Goal: Information Seeking & Learning: Check status

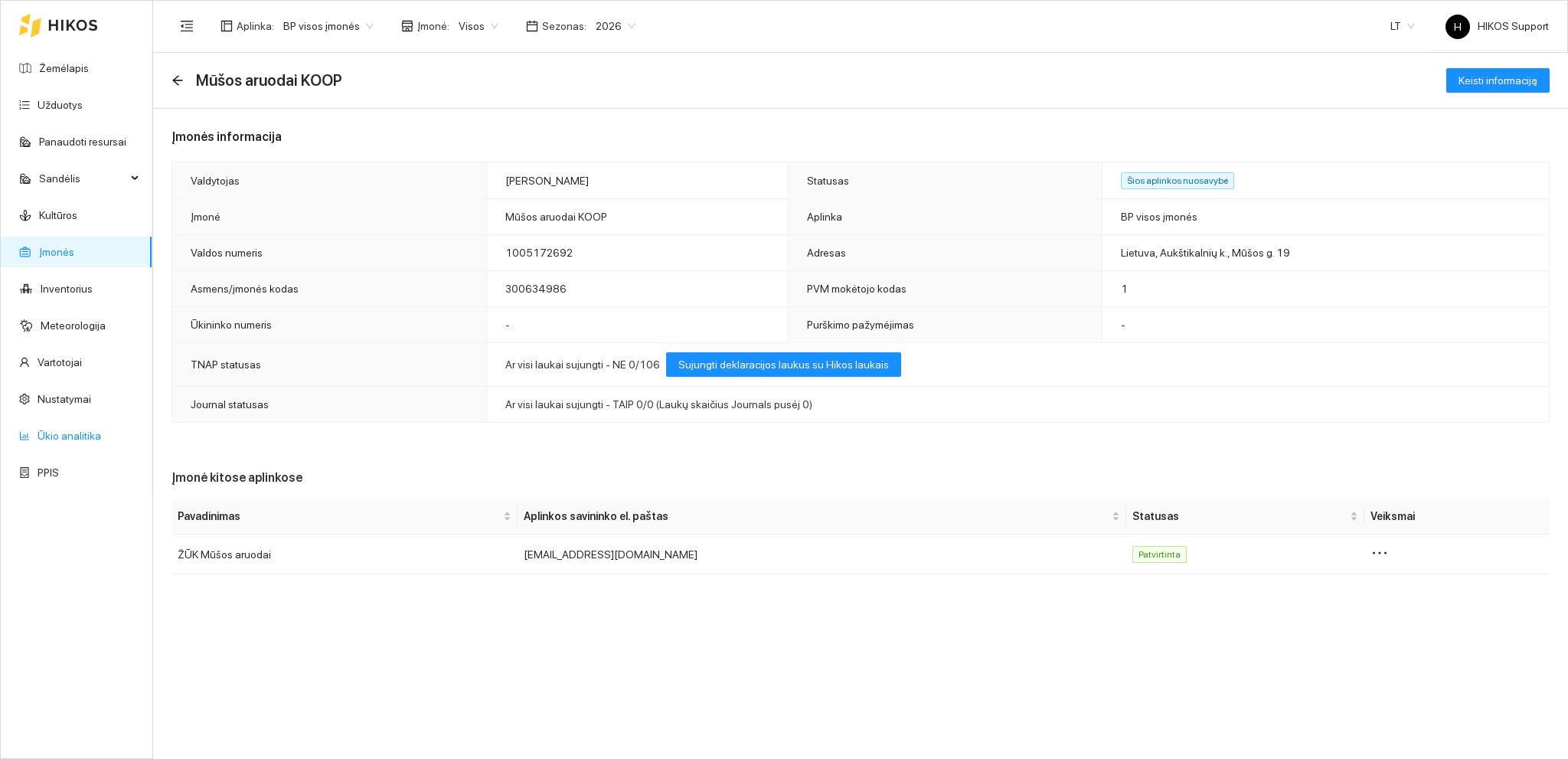
click at [72, 434] on link "Ūkio analitika" at bounding box center [69, 435] width 64 height 13
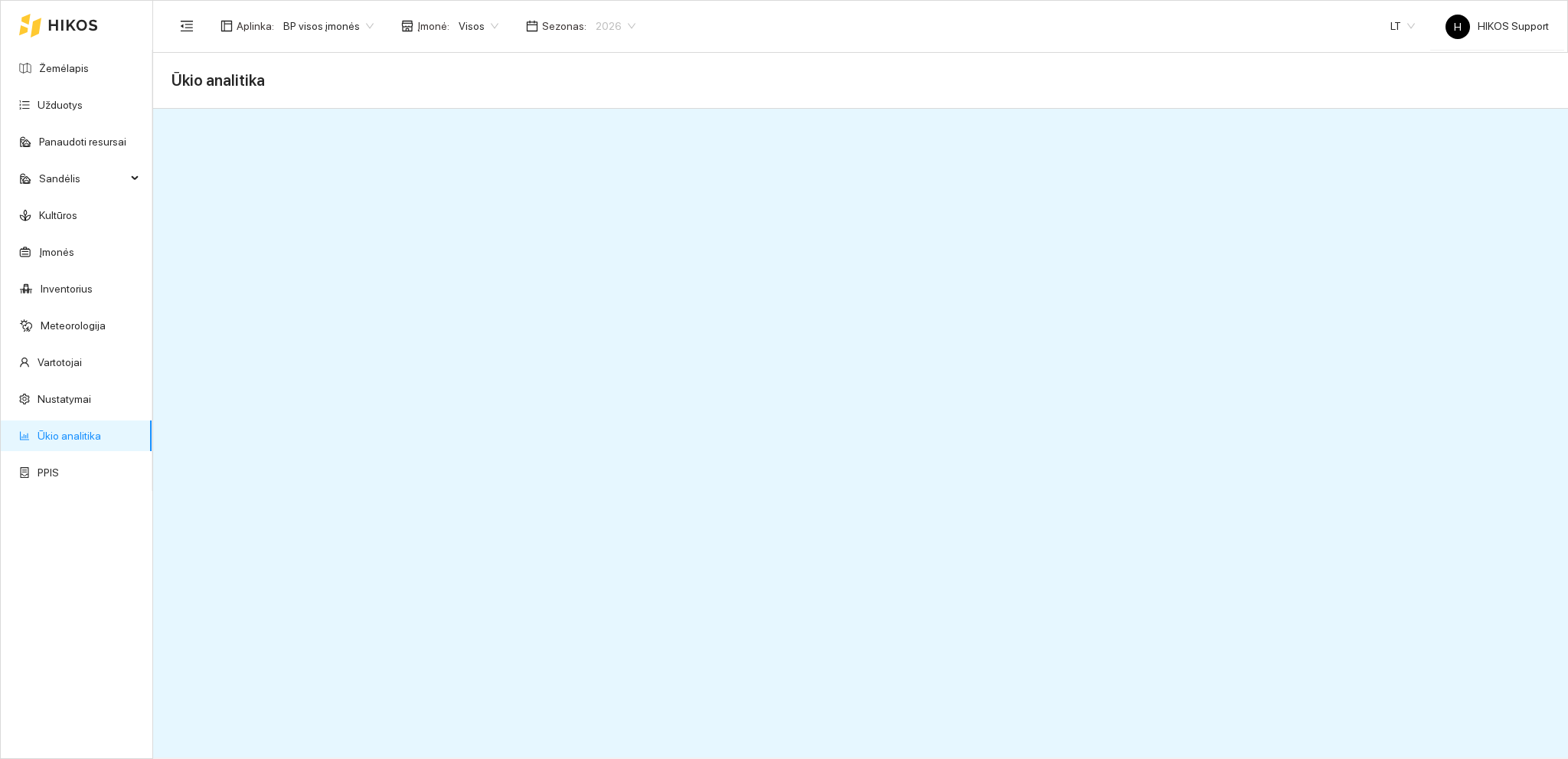
click at [617, 28] on span "2026" at bounding box center [615, 26] width 40 height 23
click at [599, 178] on div "2025" at bounding box center [602, 177] width 39 height 16
click at [68, 394] on link "Nustatymai" at bounding box center [65, 398] width 54 height 13
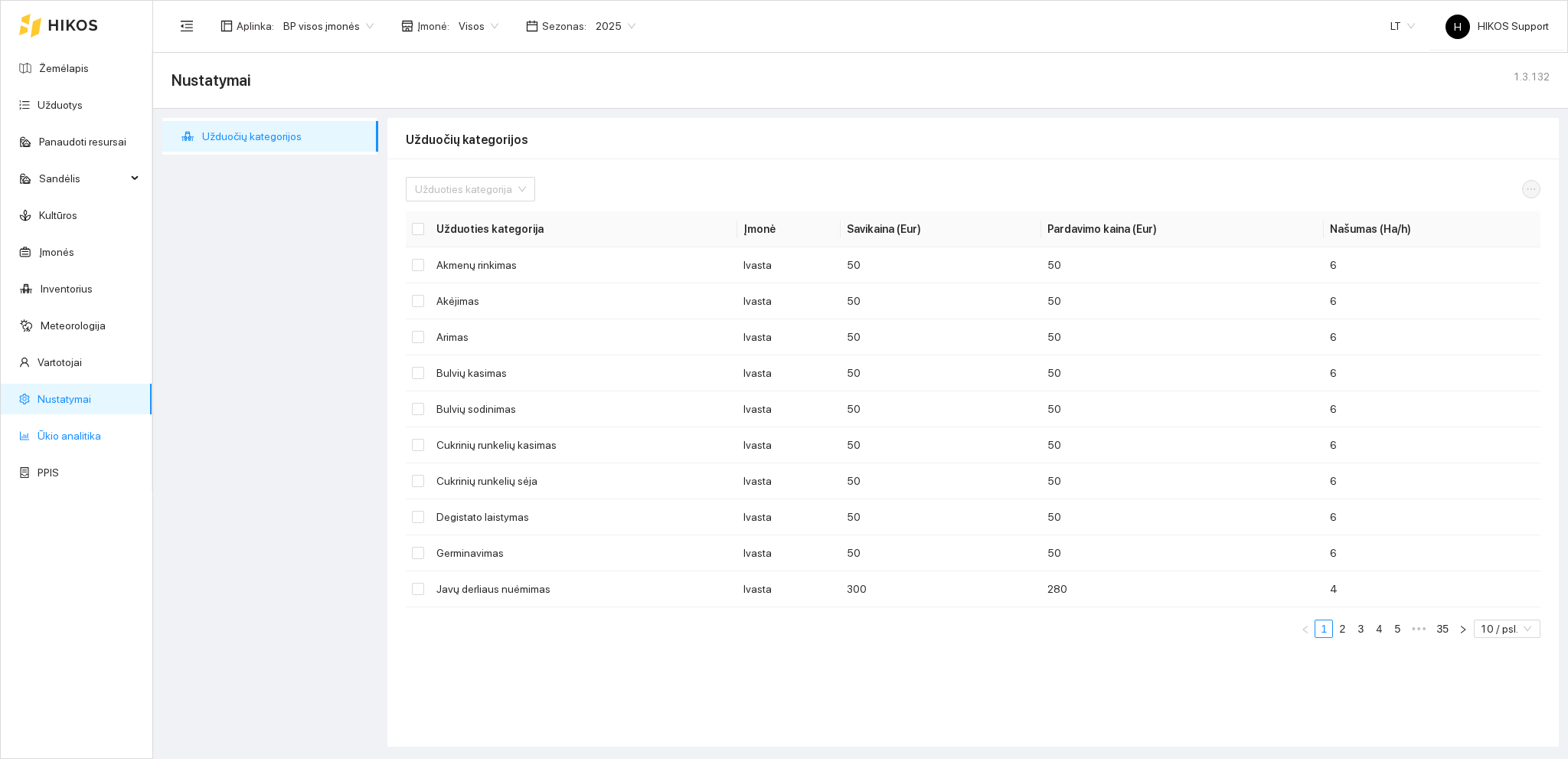
click at [65, 433] on link "Ūkio analitika" at bounding box center [69, 435] width 64 height 13
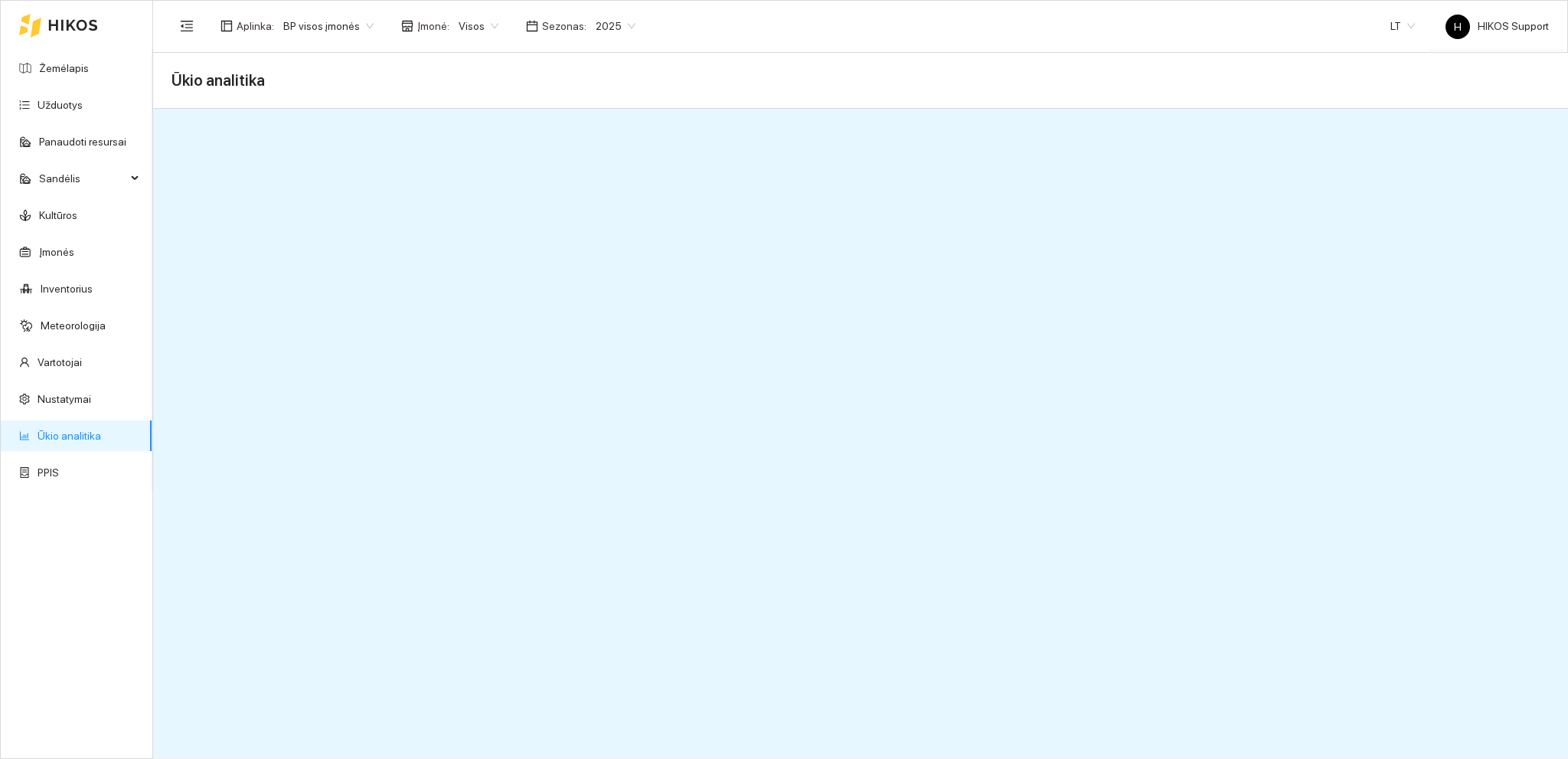
click at [360, 23] on span "BP visos įmonės" at bounding box center [329, 26] width 91 height 23
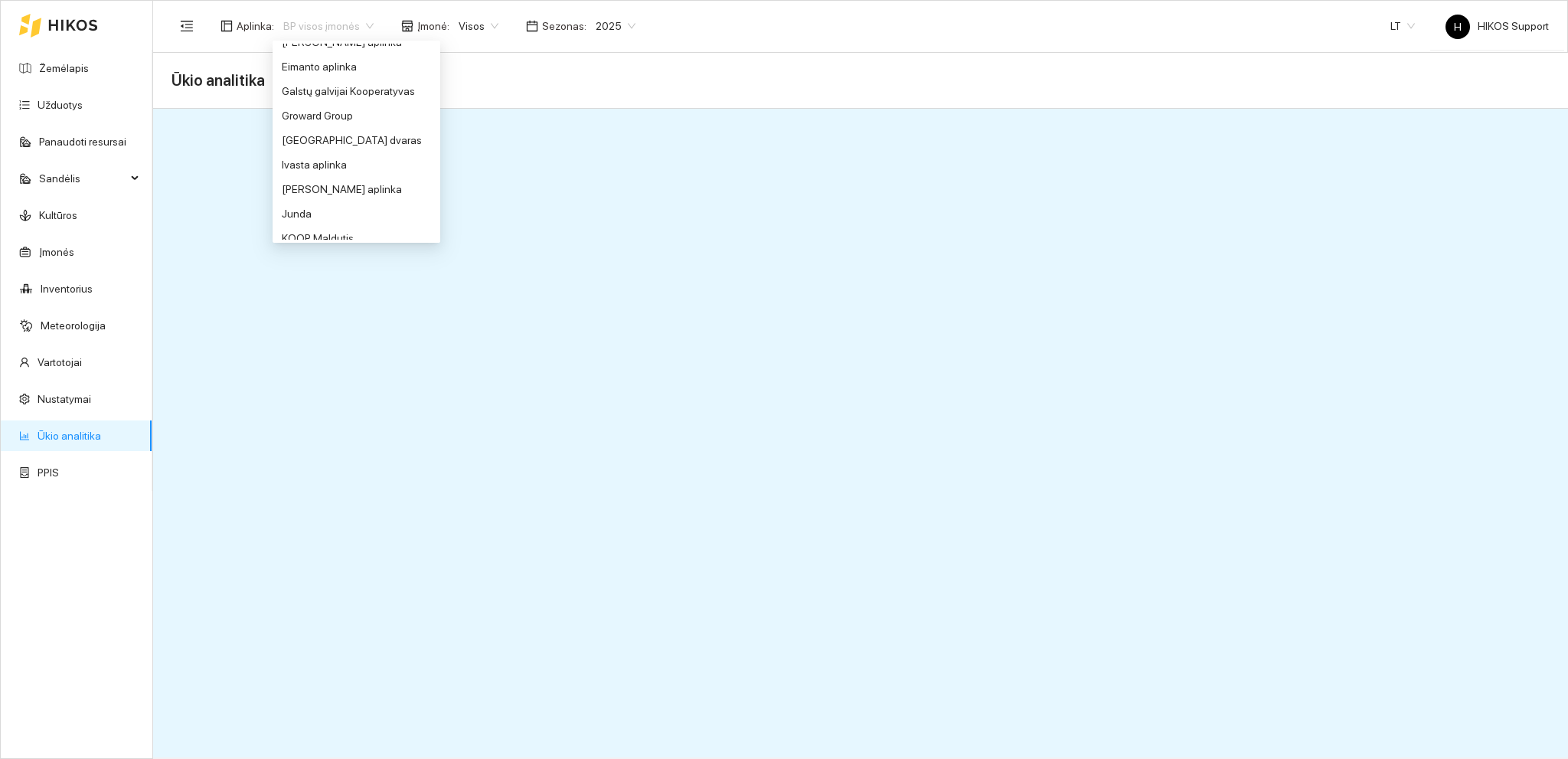
scroll to position [362, 0]
click at [307, 105] on div "Groward Group" at bounding box center [356, 110] width 150 height 16
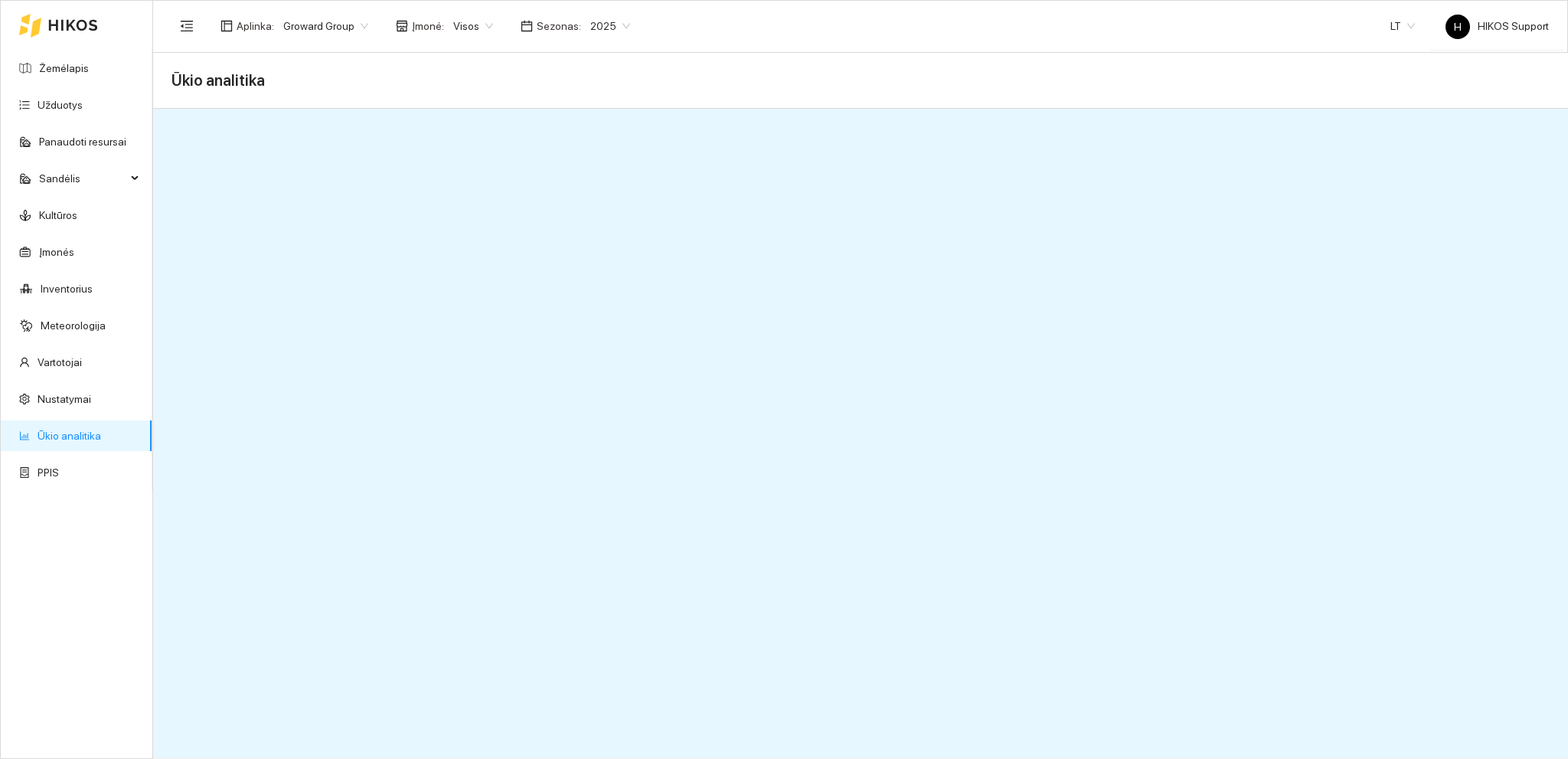
click at [352, 30] on span "Groward Group" at bounding box center [326, 26] width 85 height 23
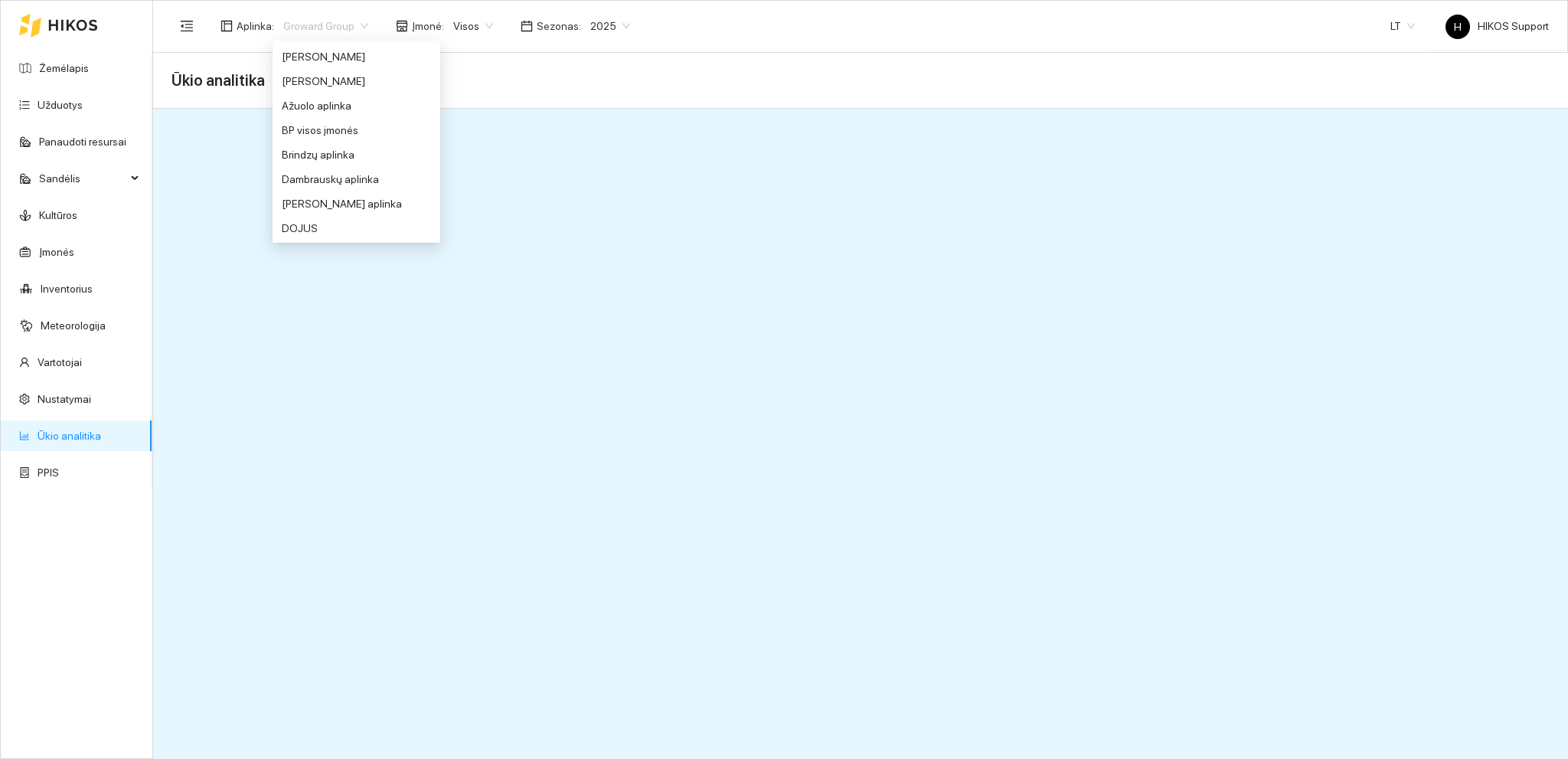
scroll to position [18, 0]
click at [333, 130] on div "BP visos įmonės" at bounding box center [356, 135] width 150 height 16
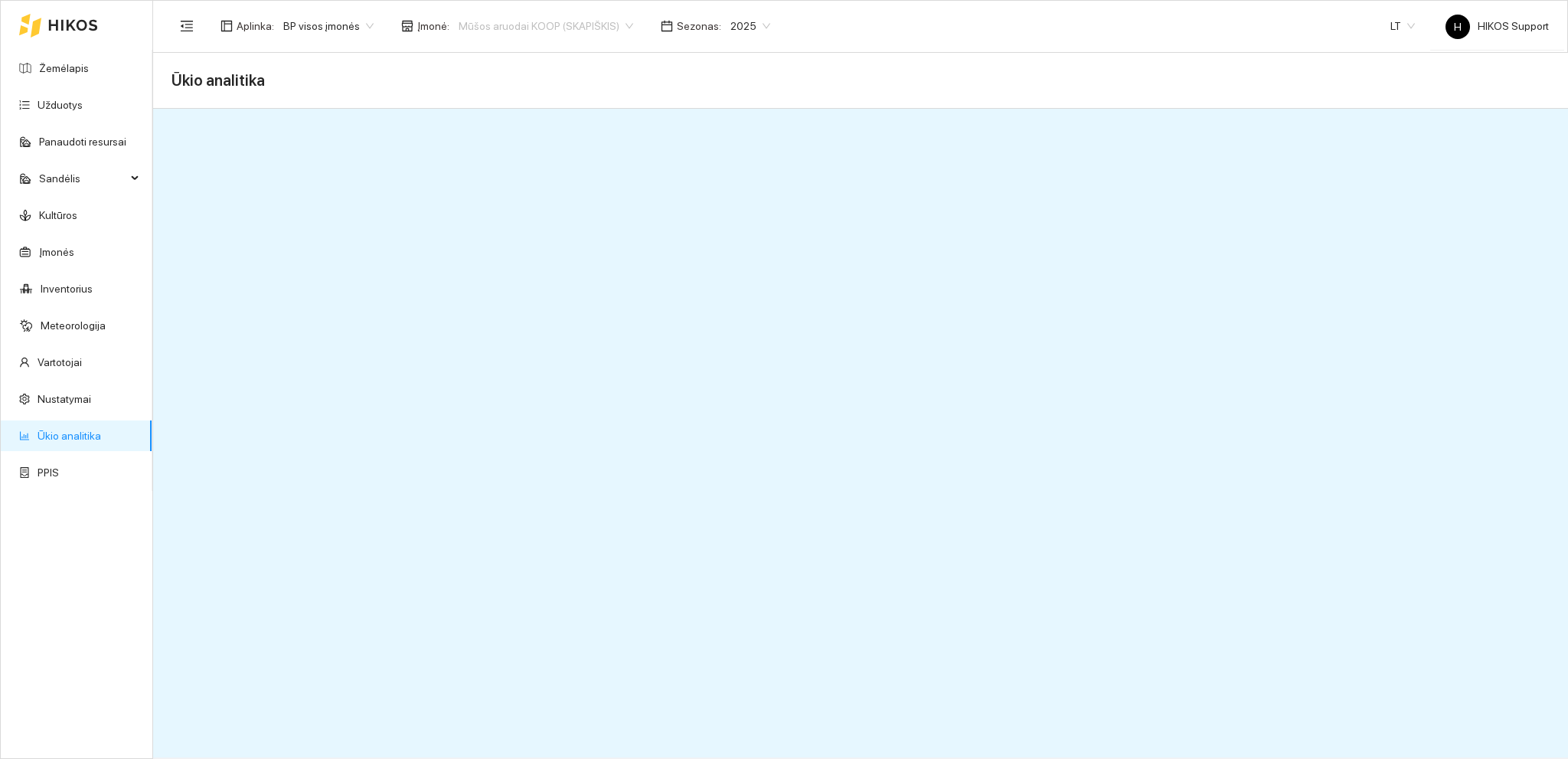
click at [611, 25] on span "Mūšos aruodai KOOP (SKAPIŠKIS)" at bounding box center [545, 26] width 175 height 23
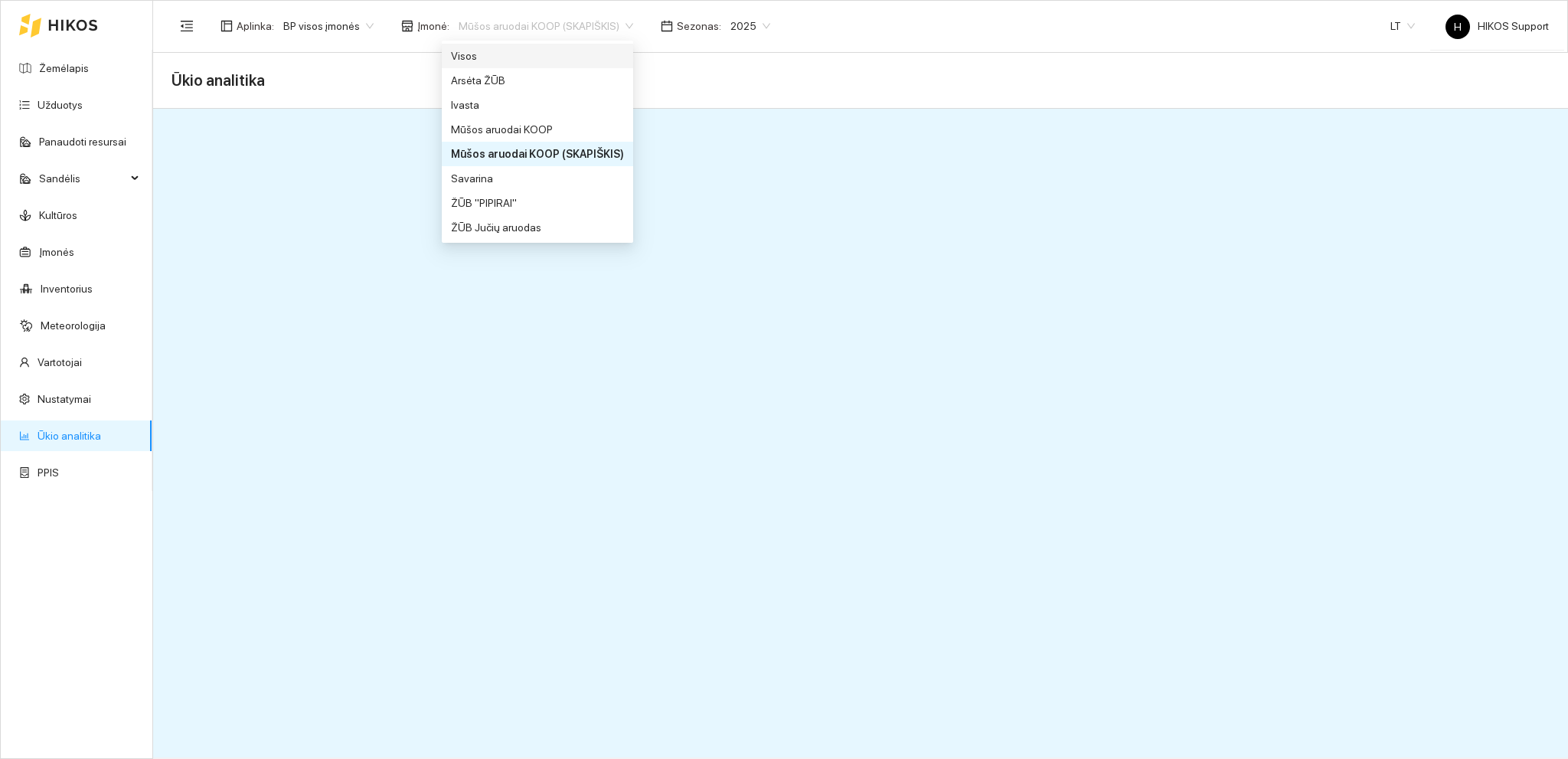
click at [484, 60] on div "Visos" at bounding box center [536, 55] width 173 height 16
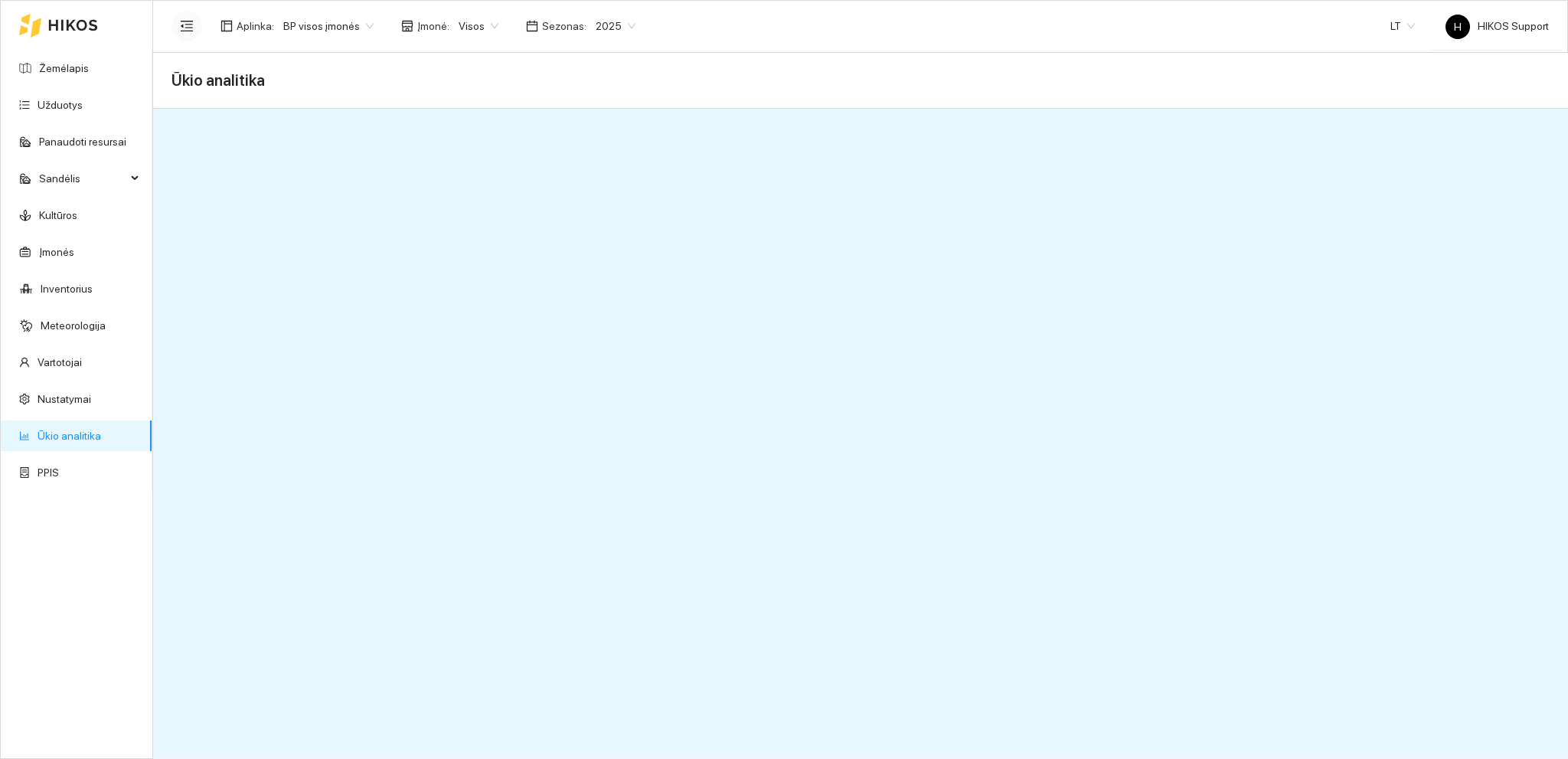
click at [187, 23] on icon "menu-fold" at bounding box center [187, 26] width 14 height 14
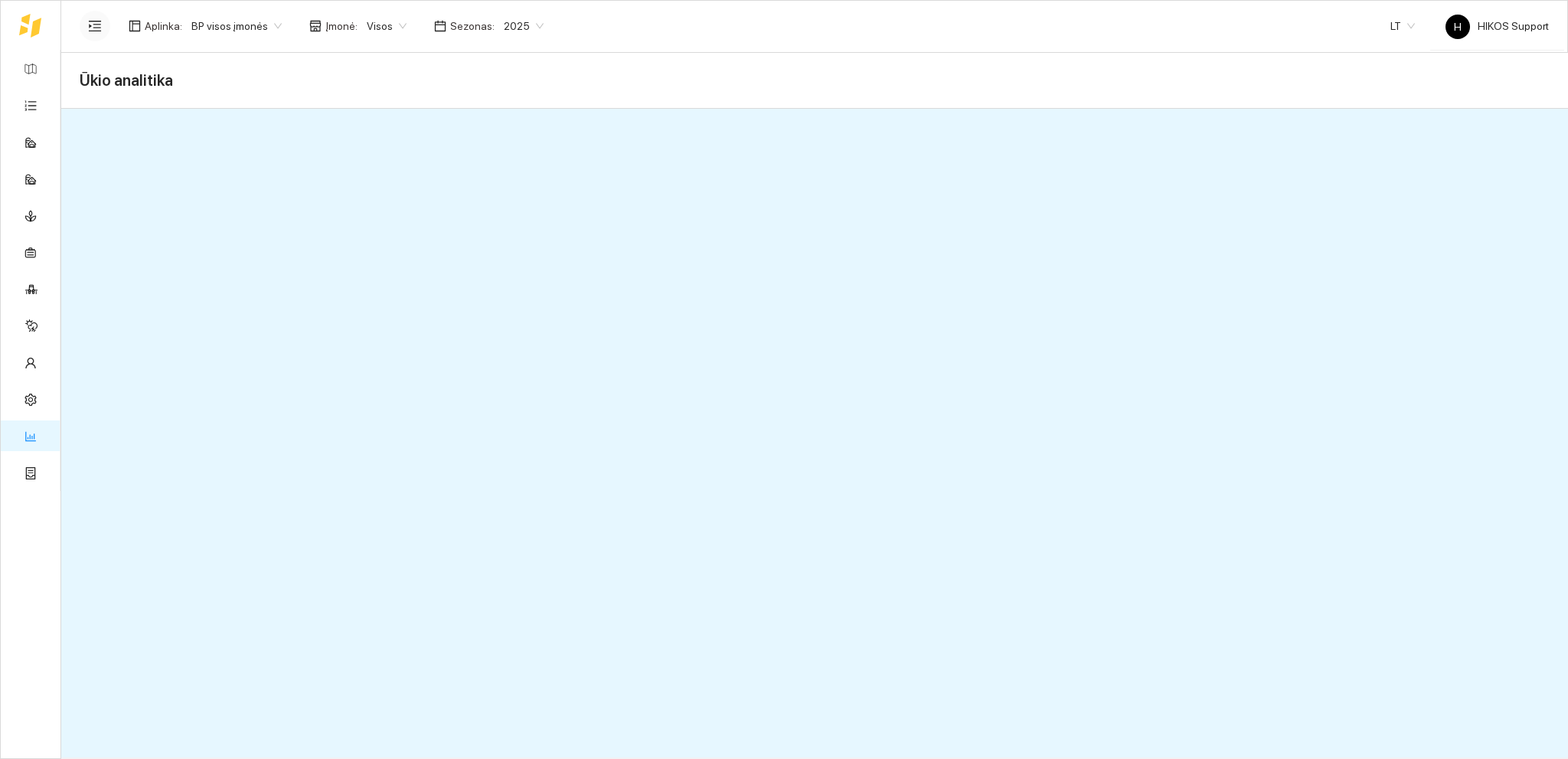
click at [524, 26] on span "2025" at bounding box center [523, 26] width 40 height 23
click at [510, 193] on div "2026" at bounding box center [510, 203] width 58 height 24
click at [265, 23] on span "BP visos įmonės" at bounding box center [236, 26] width 91 height 23
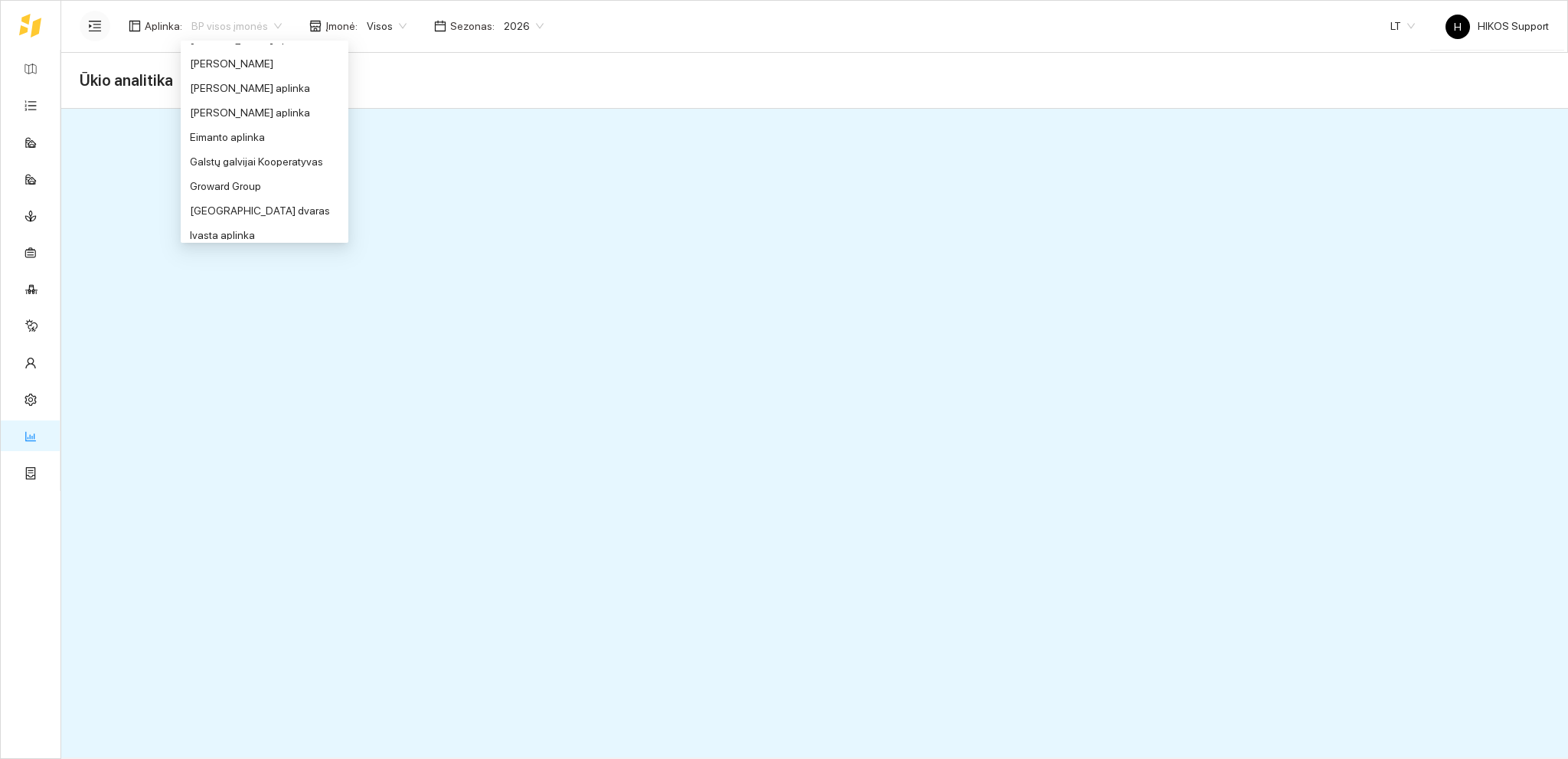
scroll to position [318, 0]
drag, startPoint x: 213, startPoint y: 157, endPoint x: 274, endPoint y: 152, distance: 61.2
click at [214, 157] on div "Groward Group" at bounding box center [264, 153] width 150 height 16
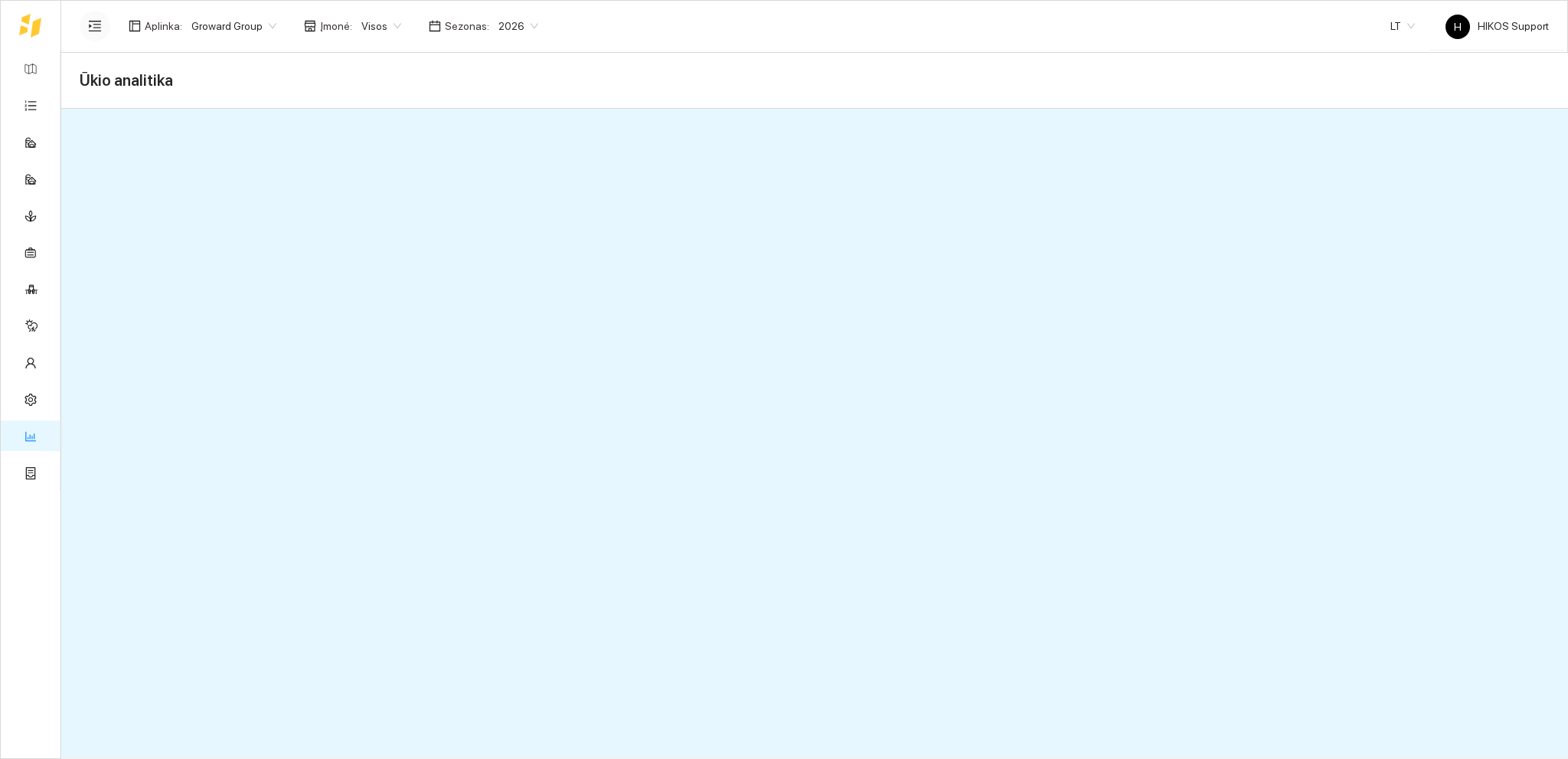
click at [525, 24] on span "2026" at bounding box center [518, 26] width 40 height 23
click at [507, 177] on div "2025" at bounding box center [506, 177] width 39 height 16
click at [518, 20] on span "2025" at bounding box center [518, 26] width 40 height 23
click at [509, 203] on div "2026" at bounding box center [506, 203] width 39 height 16
click at [258, 24] on span "Groward Group" at bounding box center [234, 26] width 85 height 23
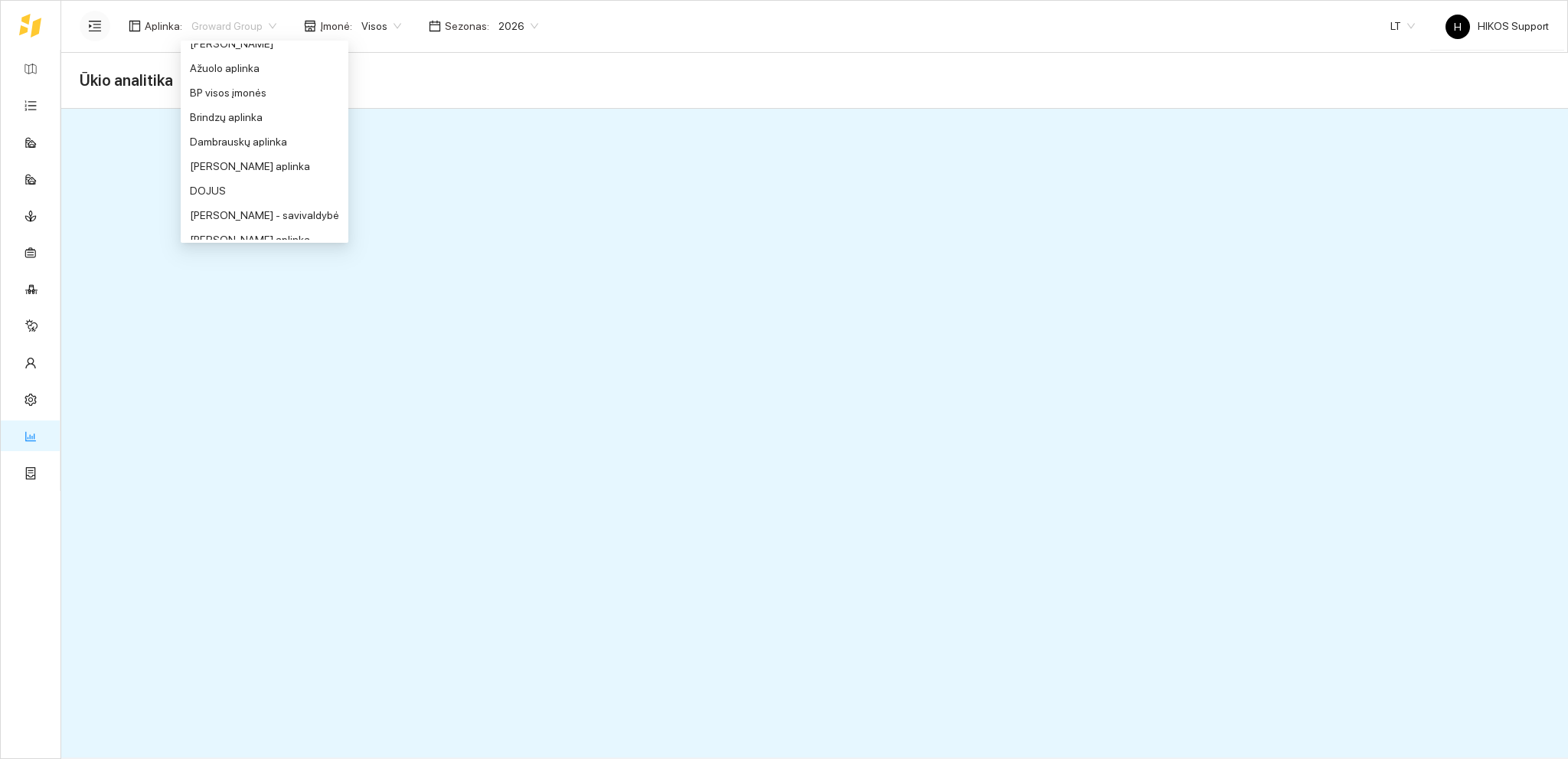
scroll to position [46, 0]
click at [237, 109] on div "BP visos įmonės" at bounding box center [264, 107] width 150 height 16
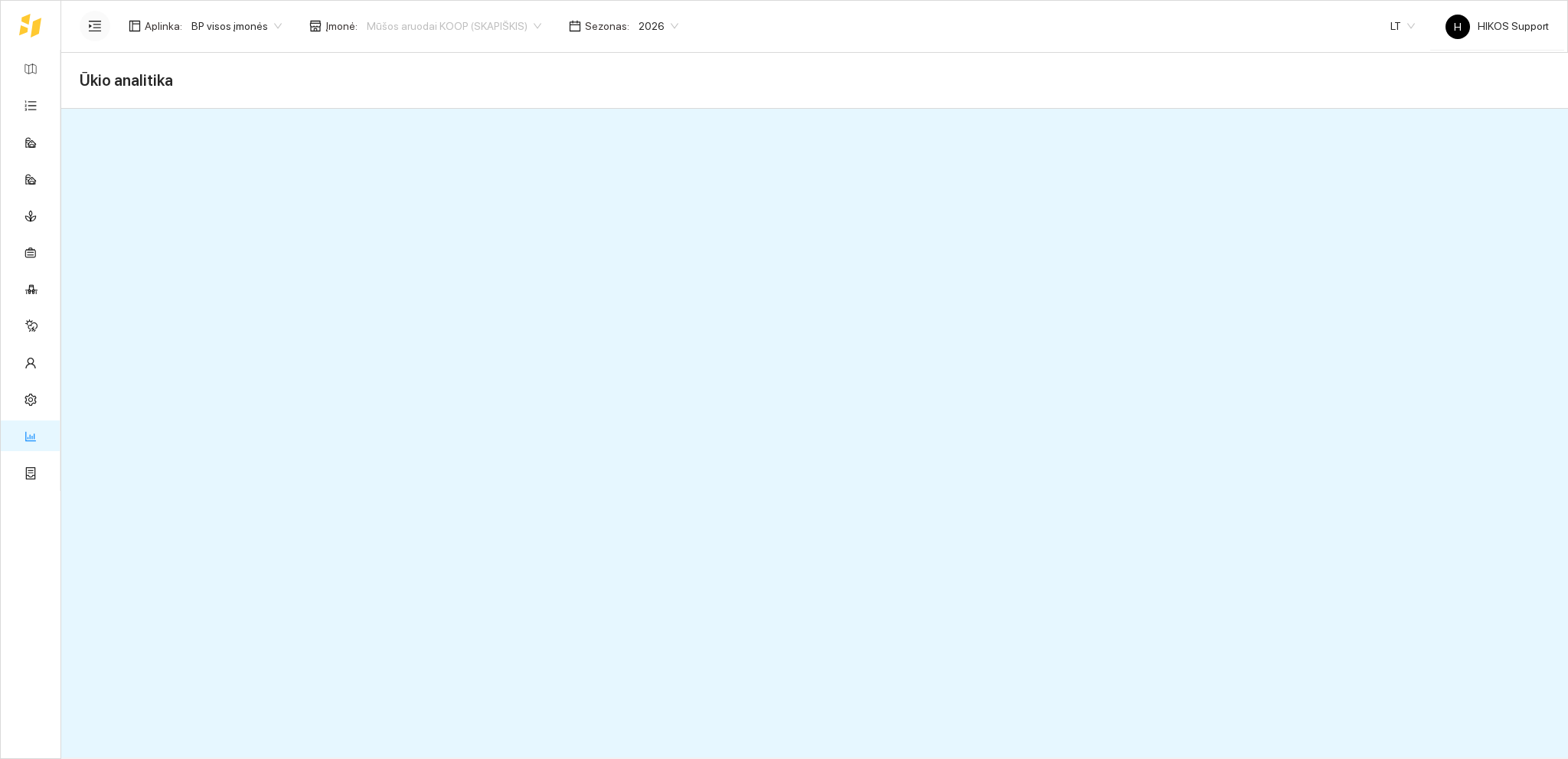
click at [521, 28] on span "Mūšos aruodai KOOP (SKAPIŠKIS)" at bounding box center [454, 26] width 175 height 23
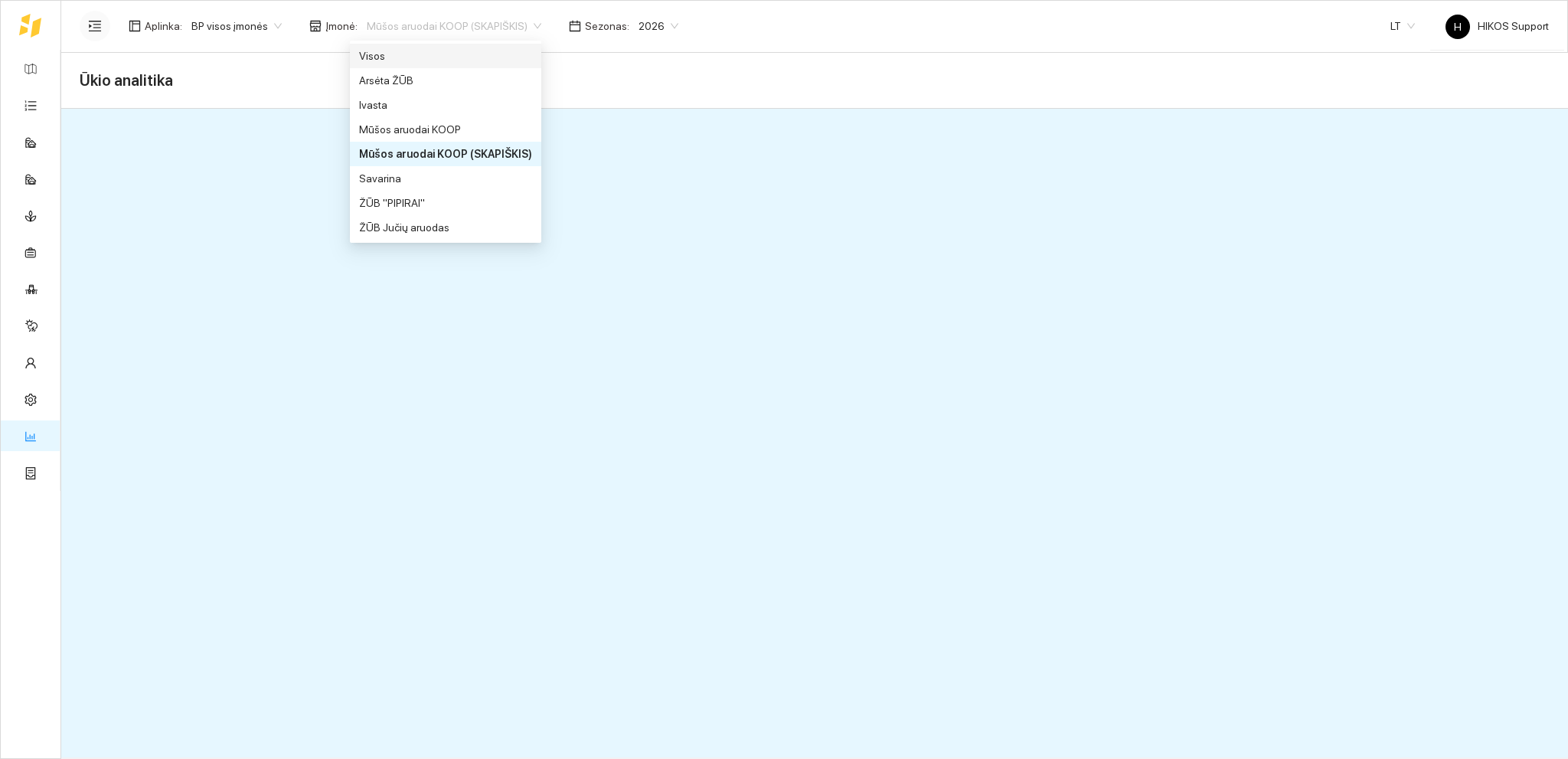
click at [426, 58] on div "Visos" at bounding box center [445, 55] width 173 height 16
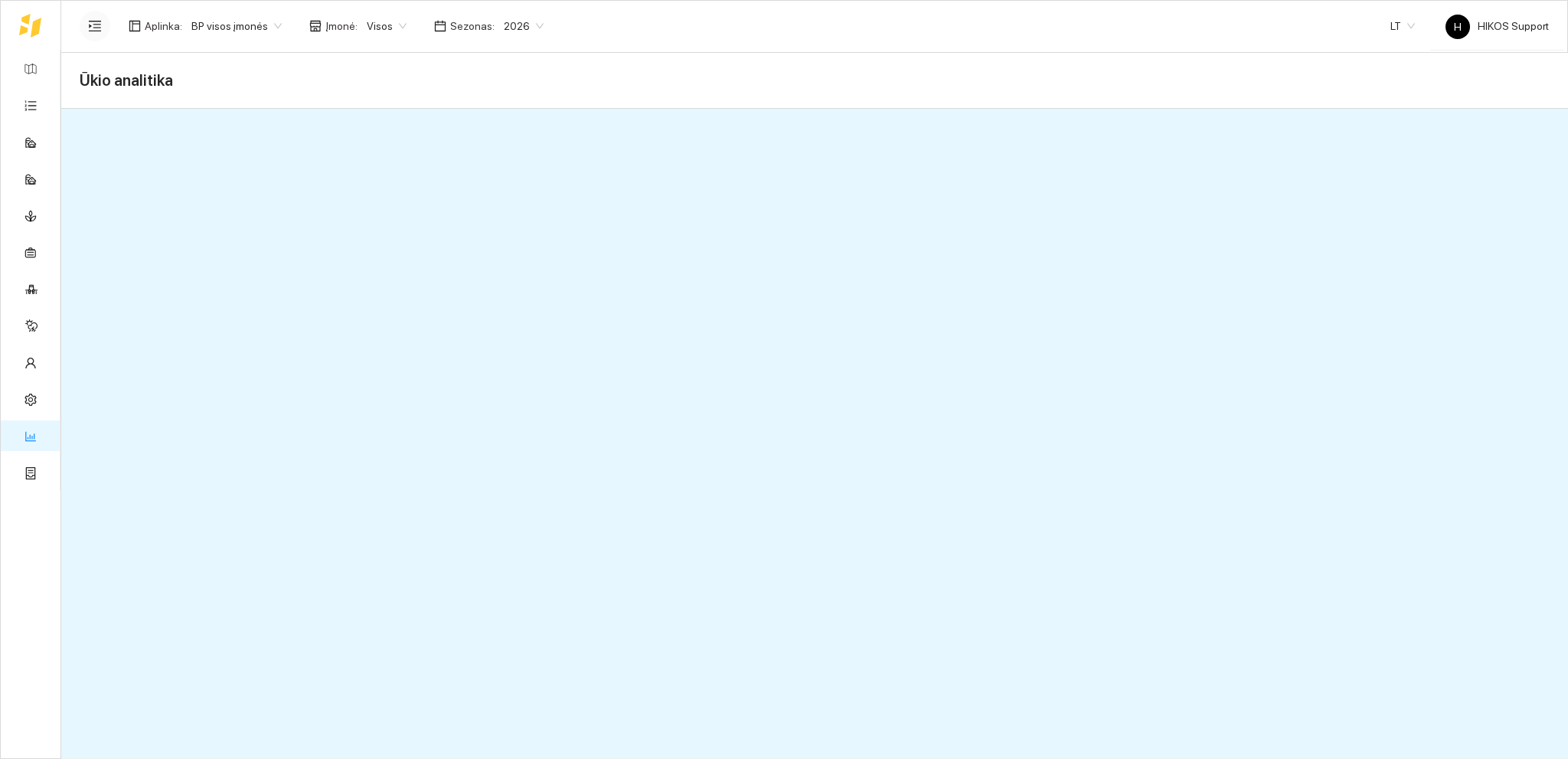
click at [396, 27] on span "Visos" at bounding box center [386, 26] width 40 height 23
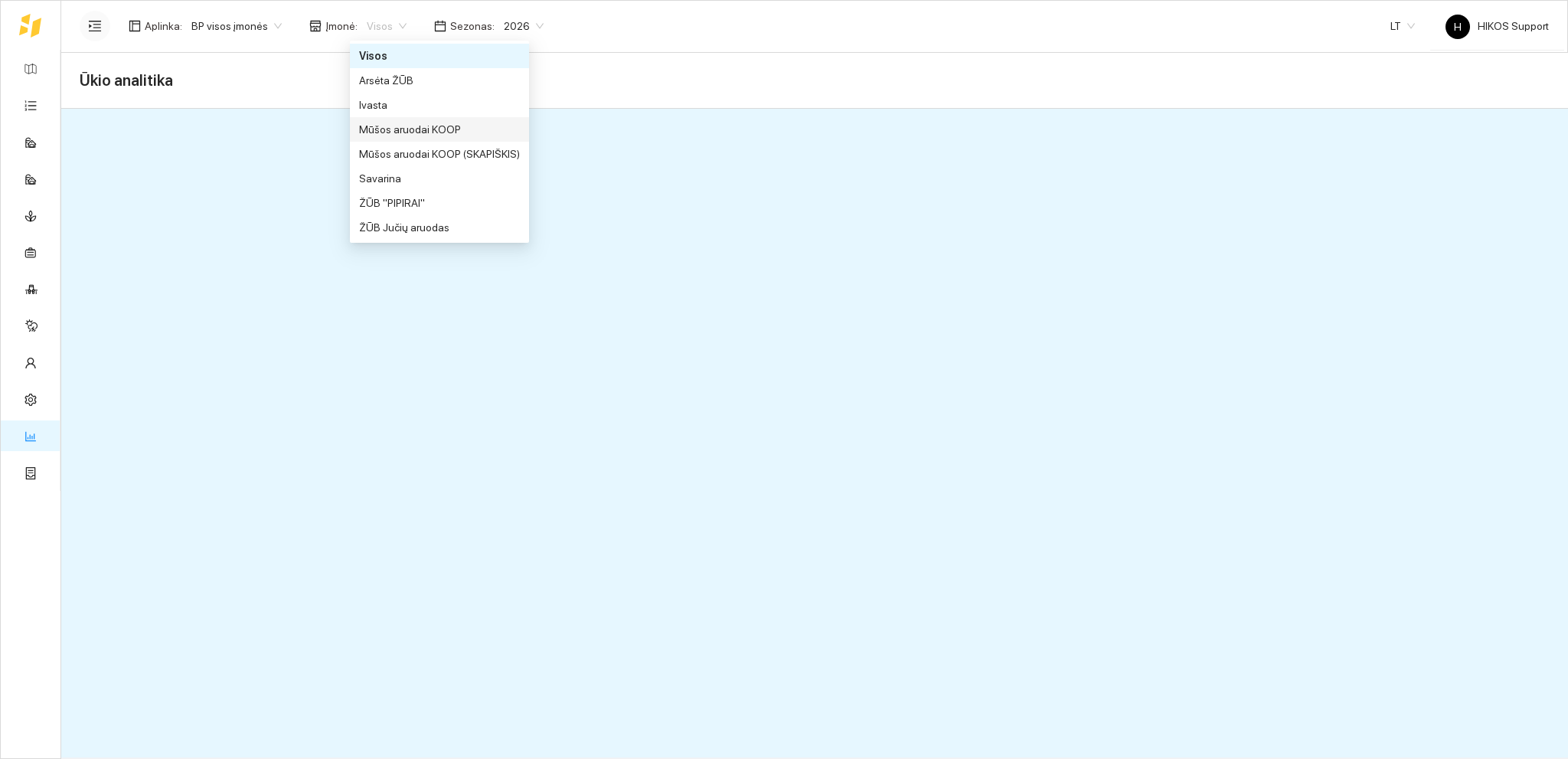
click at [422, 131] on div "Mūšos aruodai KOOP" at bounding box center [439, 128] width 161 height 16
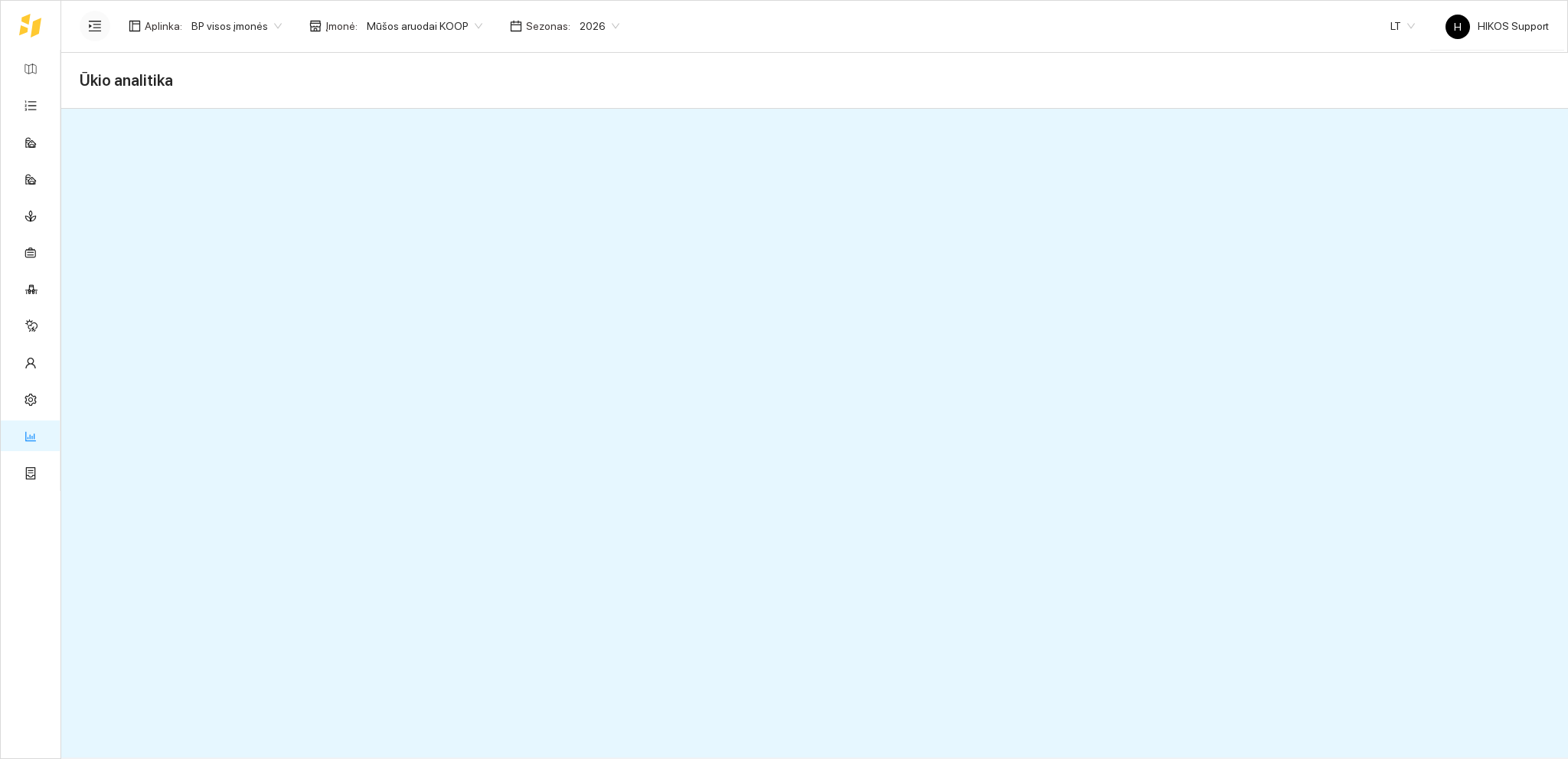
click at [457, 28] on span "Mūšos aruodai KOOP" at bounding box center [425, 26] width 116 height 23
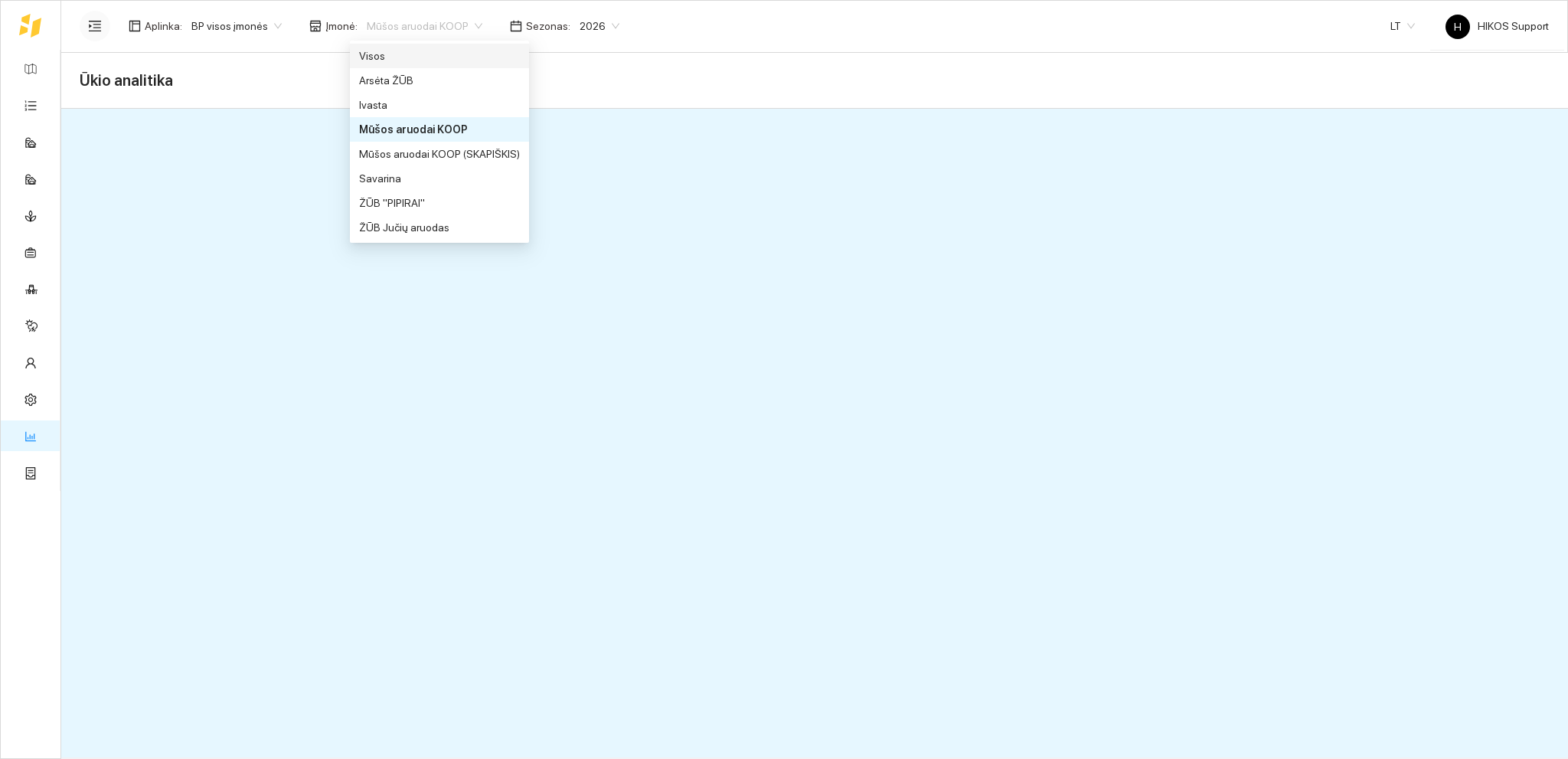
click at [410, 54] on div "Visos" at bounding box center [439, 55] width 161 height 16
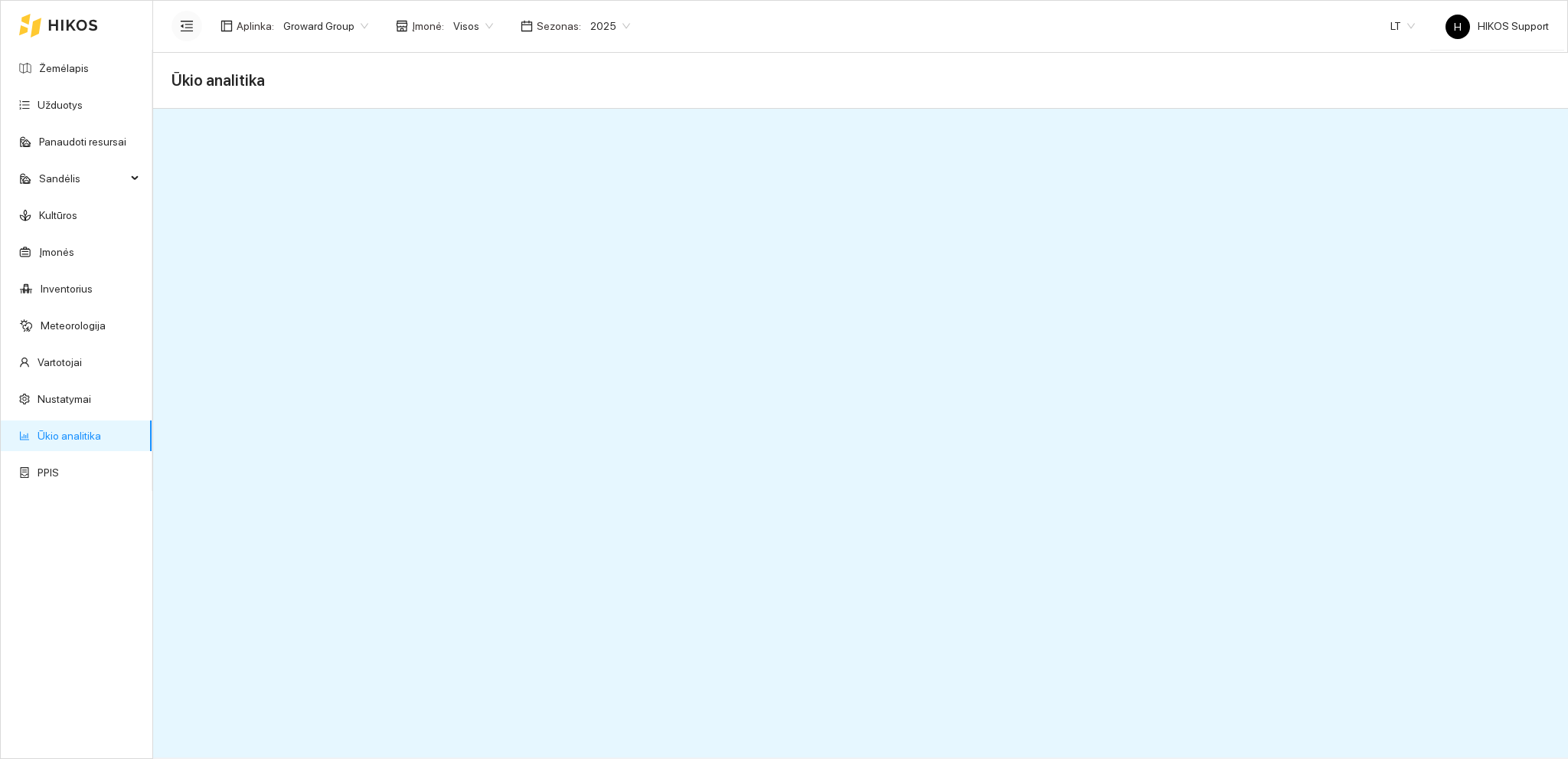
click at [186, 24] on icon "menu-fold" at bounding box center [187, 26] width 14 height 14
click at [358, 29] on span "Groward Group" at bounding box center [326, 26] width 85 height 23
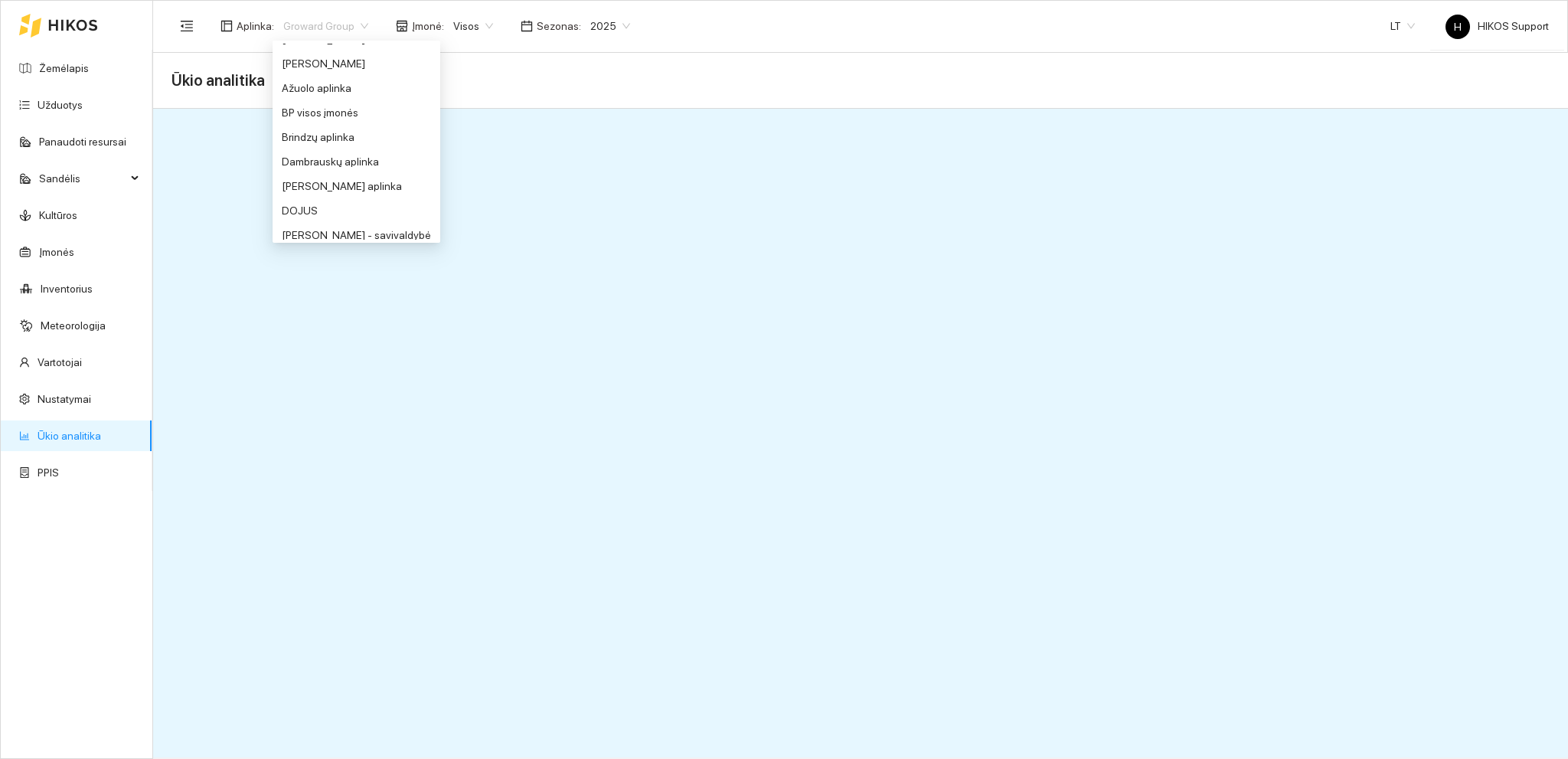
scroll to position [31, 0]
click at [316, 121] on div "BP visos įmonės" at bounding box center [356, 122] width 150 height 16
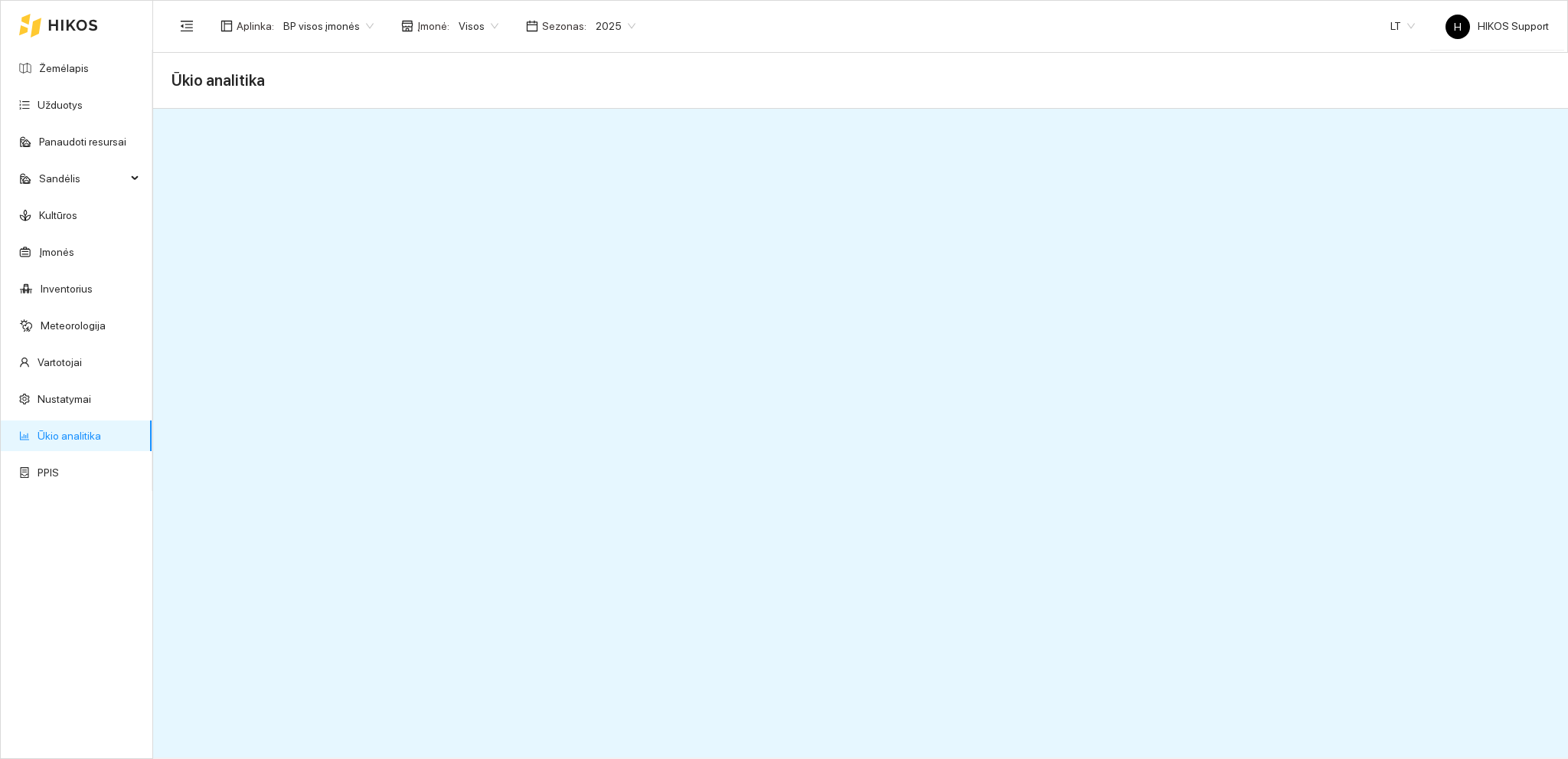
click at [621, 20] on span "2025" at bounding box center [615, 26] width 40 height 23
click at [601, 202] on div "2026" at bounding box center [602, 203] width 39 height 16
click at [620, 24] on span "2026" at bounding box center [615, 26] width 40 height 23
click at [601, 183] on div "2025" at bounding box center [602, 177] width 39 height 16
